Goal: Task Accomplishment & Management: Complete application form

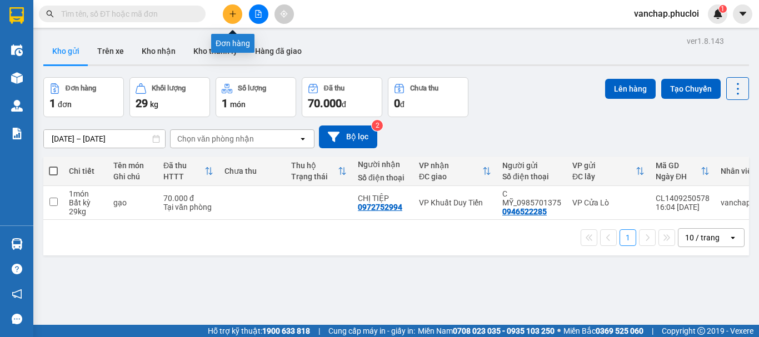
click at [225, 16] on button at bounding box center [232, 13] width 19 height 19
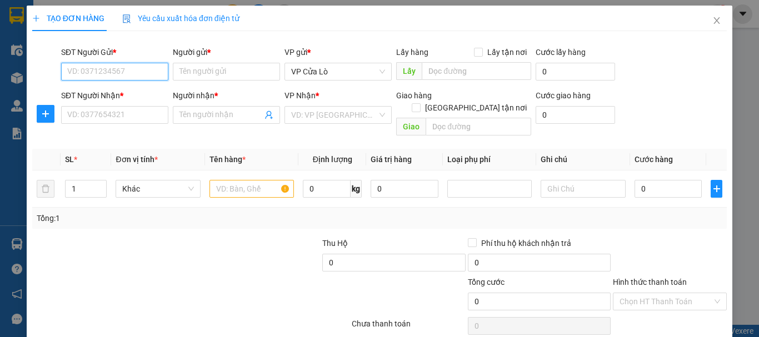
click at [102, 67] on input "SĐT Người Gửi *" at bounding box center [114, 72] width 107 height 18
drag, startPoint x: 239, startPoint y: 174, endPoint x: 304, endPoint y: 172, distance: 65.0
click at [242, 180] on input "text" at bounding box center [251, 189] width 84 height 18
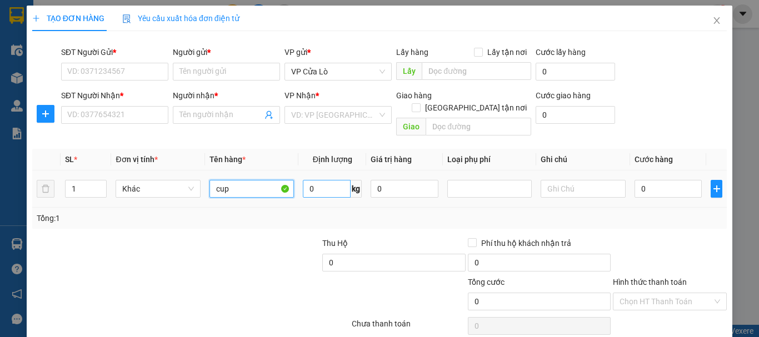
type input "cup"
click at [326, 181] on input "0" at bounding box center [327, 189] width 48 height 18
click at [325, 212] on div "Tổng: 1" at bounding box center [379, 218] width 685 height 12
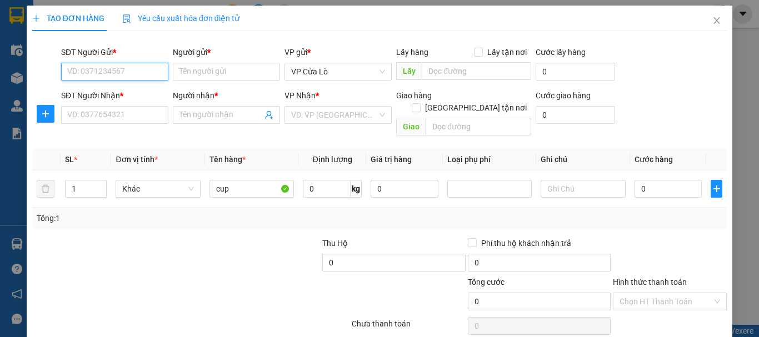
click at [144, 73] on input "SĐT Người Gửi *" at bounding box center [114, 72] width 107 height 18
type input "0395571286"
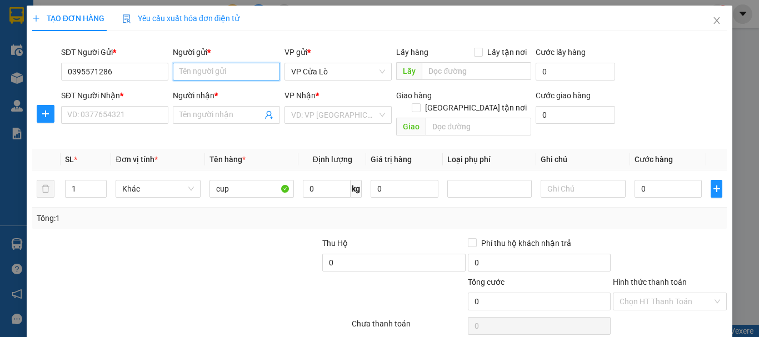
click at [215, 77] on input "Người gửi *" at bounding box center [226, 72] width 107 height 18
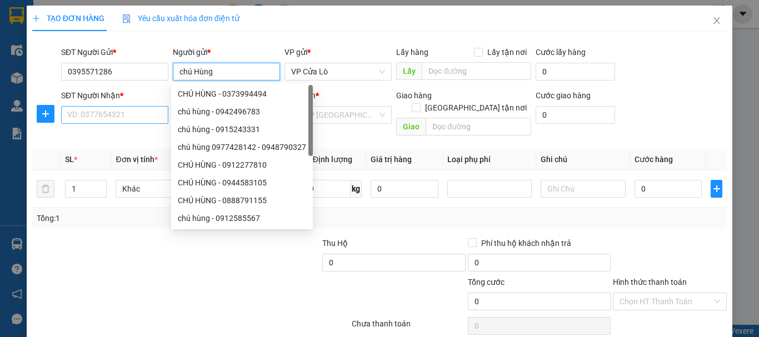
type input "chú Hùng"
click at [78, 113] on input "SĐT Người Nhận *" at bounding box center [114, 115] width 107 height 18
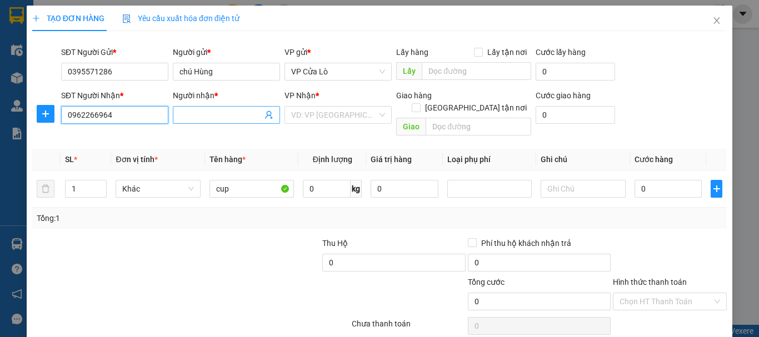
type input "0962266964"
click at [233, 121] on input "Người nhận *" at bounding box center [220, 115] width 83 height 12
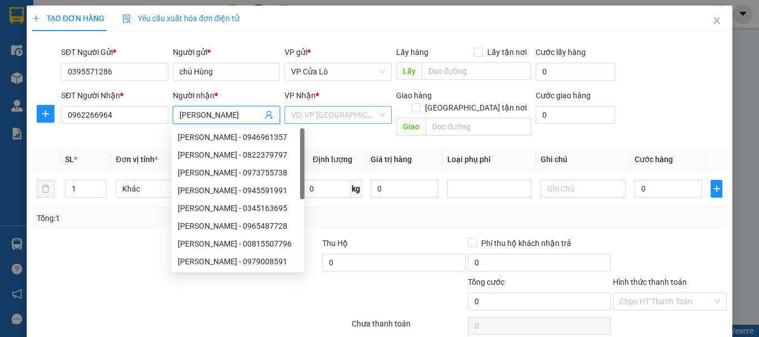
type input "[PERSON_NAME]"
click at [358, 113] on input "search" at bounding box center [334, 115] width 86 height 17
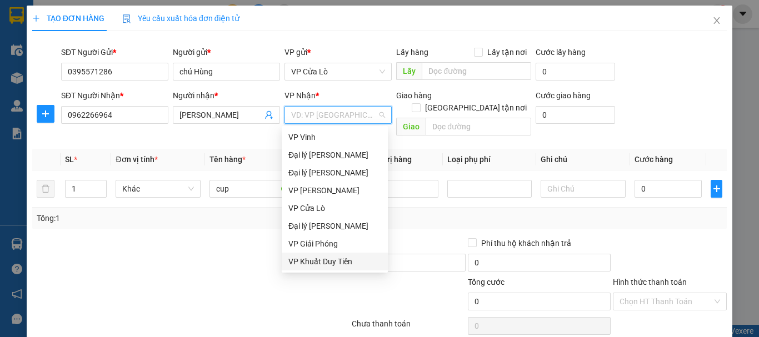
click at [325, 264] on div "VP Khuất Duy Tiến" at bounding box center [334, 261] width 93 height 12
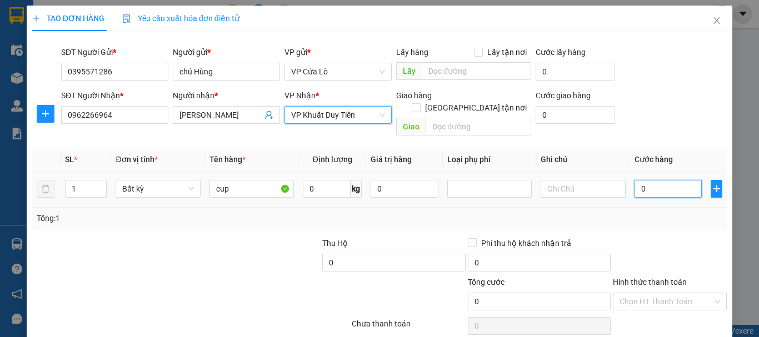
click at [645, 180] on input "0" at bounding box center [668, 189] width 68 height 18
type input "3"
type input "30"
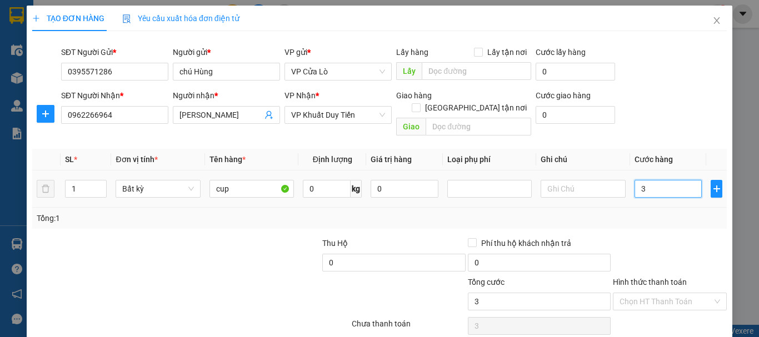
type input "30"
type input "300"
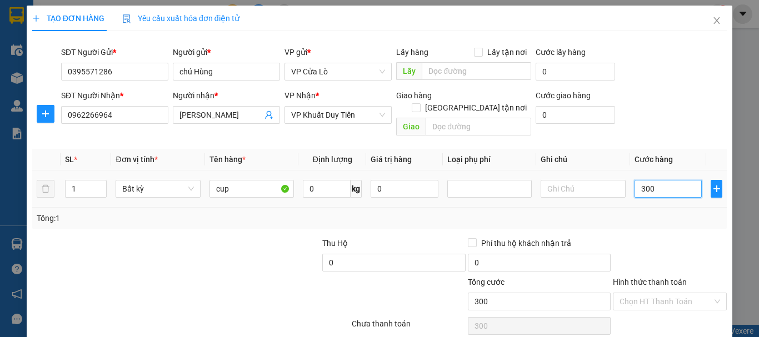
type input "3.000"
type input "30.000"
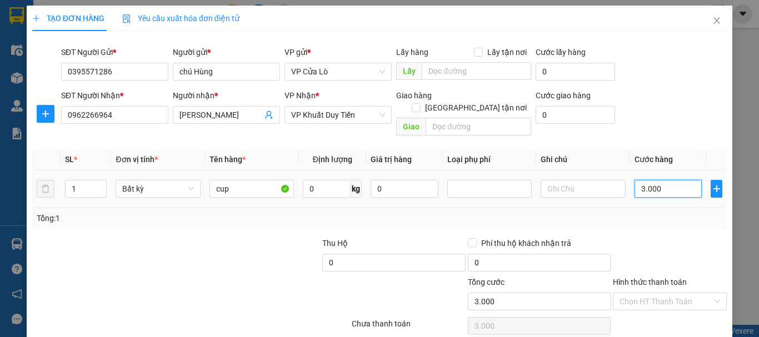
type input "30.000"
type input "300.000"
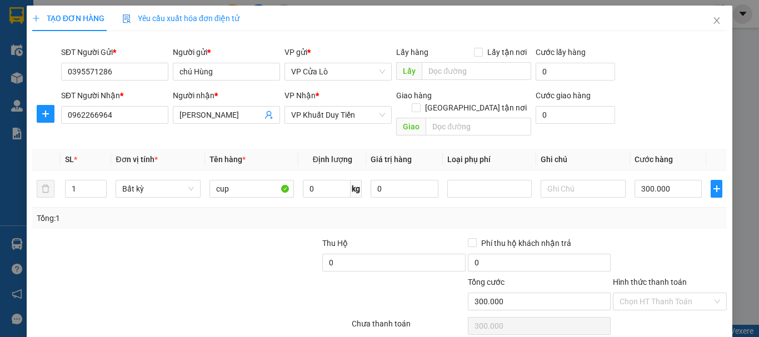
click at [650, 212] on div "Tổng: 1" at bounding box center [379, 218] width 685 height 12
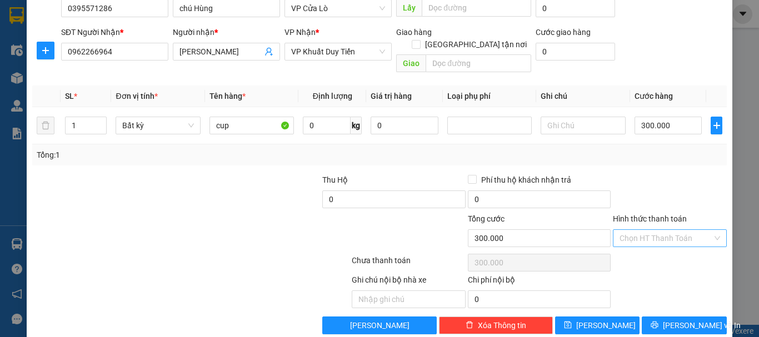
scroll to position [70, 0]
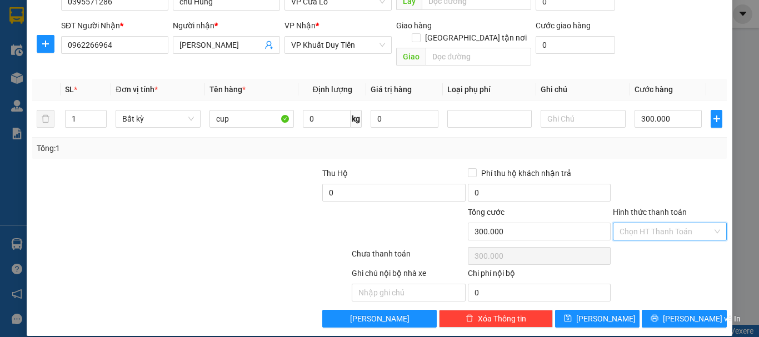
click at [657, 223] on input "Hình thức thanh toán" at bounding box center [665, 231] width 93 height 17
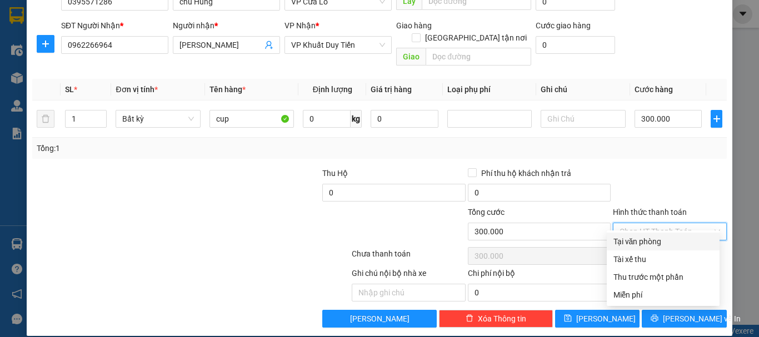
click at [641, 243] on div "Tại văn phòng" at bounding box center [662, 241] width 99 height 12
type input "0"
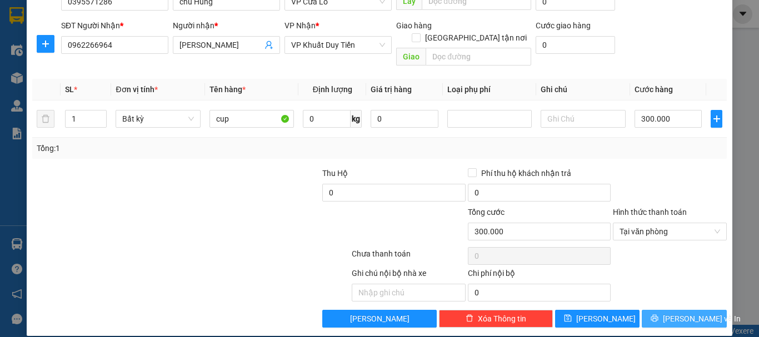
click at [670, 313] on span "[PERSON_NAME] và In" at bounding box center [702, 319] width 78 height 12
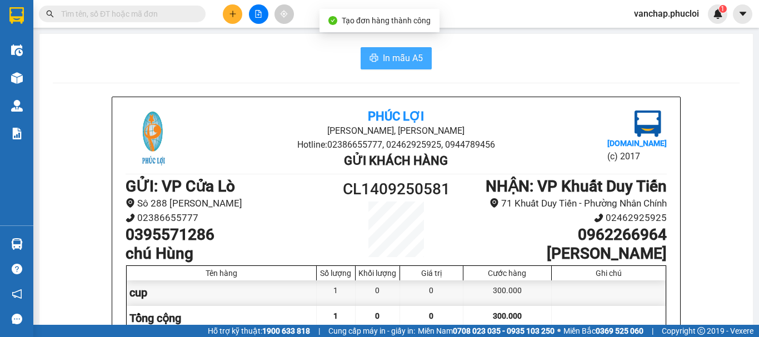
click at [397, 57] on span "In mẫu A5" at bounding box center [403, 58] width 40 height 14
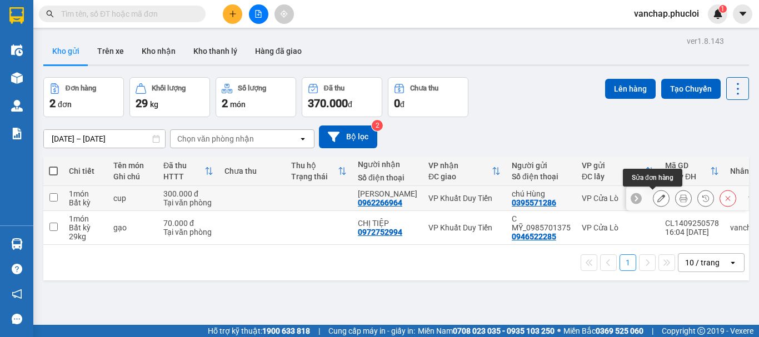
click at [657, 198] on icon at bounding box center [661, 198] width 8 height 8
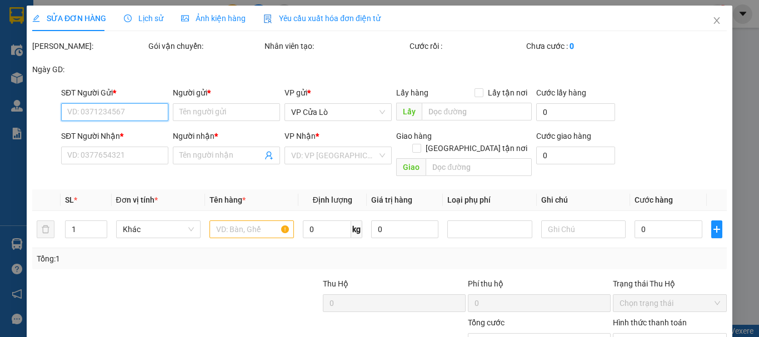
type input "0395571286"
type input "chú Hùng"
type input "0962266964"
type input "[PERSON_NAME]"
type input "300.000"
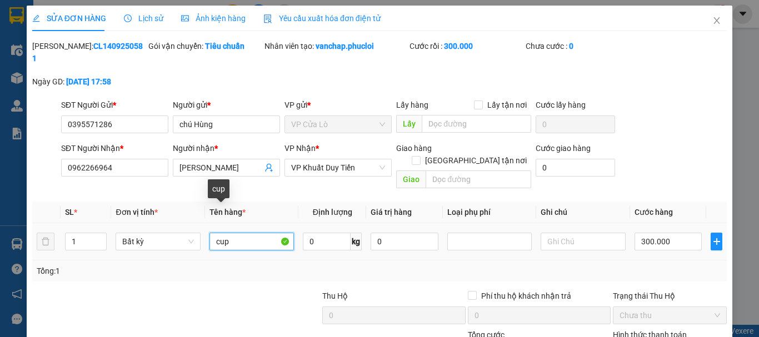
click at [213, 233] on input "cup" at bounding box center [251, 242] width 84 height 18
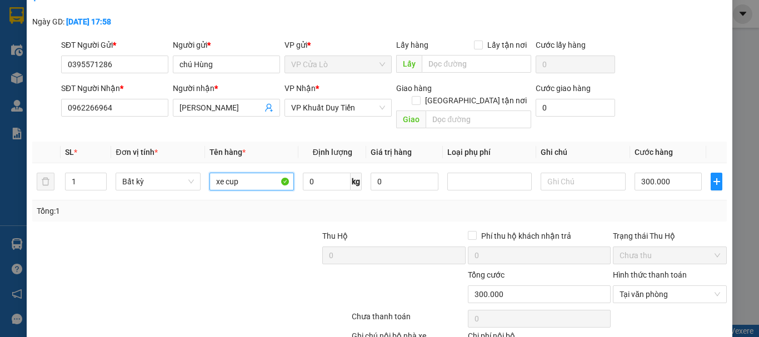
scroll to position [111, 0]
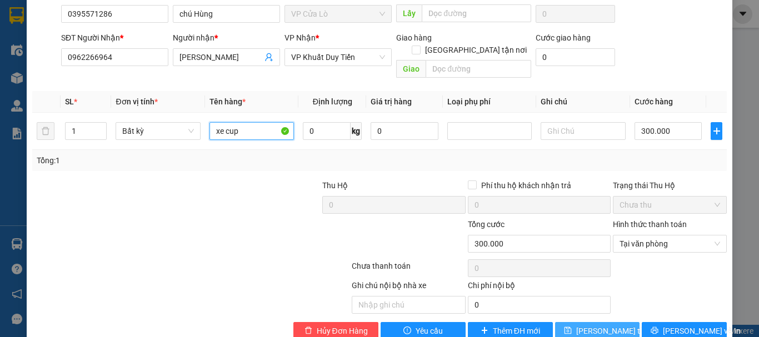
type input "xe cup"
click at [584, 325] on span "[PERSON_NAME] thay đổi" at bounding box center [620, 331] width 89 height 12
